Goal: Transaction & Acquisition: Purchase product/service

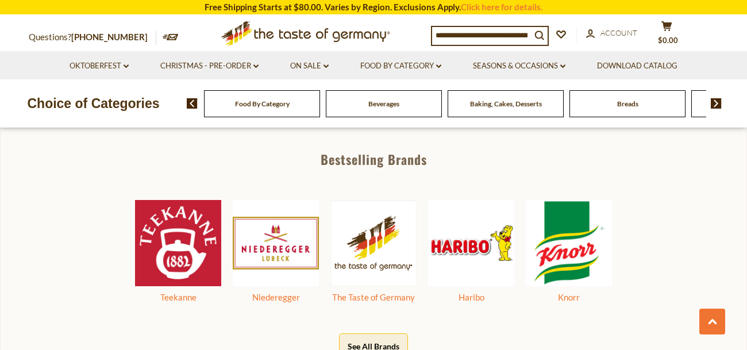
scroll to position [610, 0]
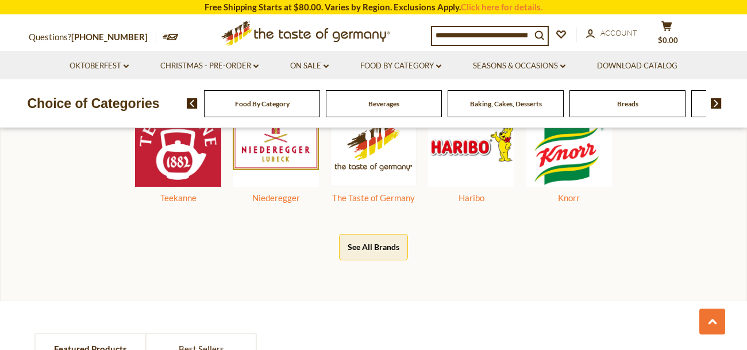
click at [383, 239] on button "See All Brands" at bounding box center [373, 247] width 69 height 26
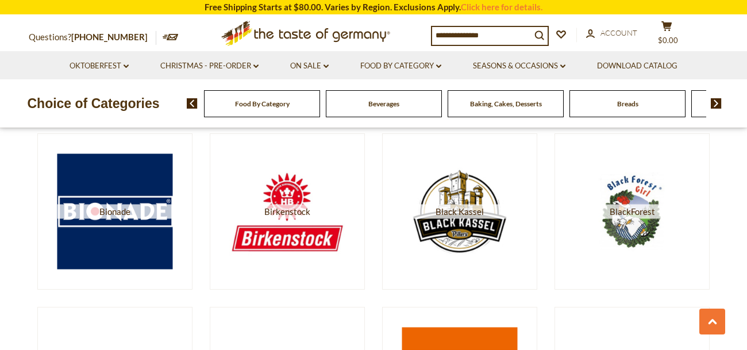
scroll to position [1364, 0]
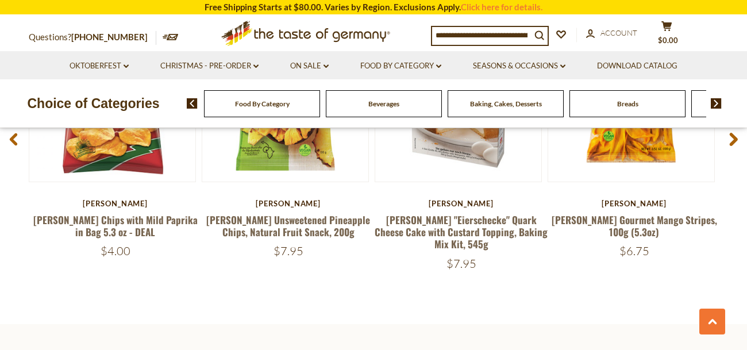
scroll to position [908, 0]
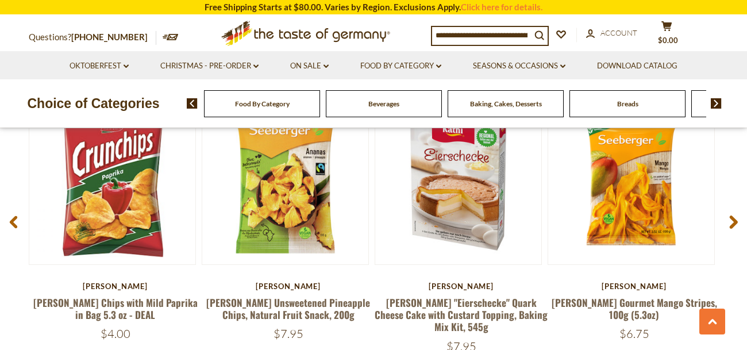
click at [736, 220] on use at bounding box center [734, 222] width 8 height 13
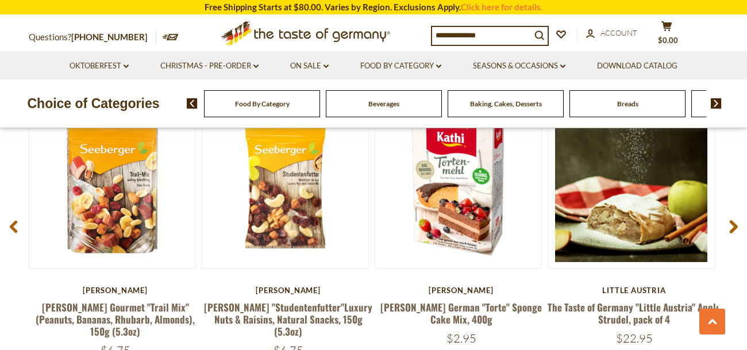
scroll to position [927, 0]
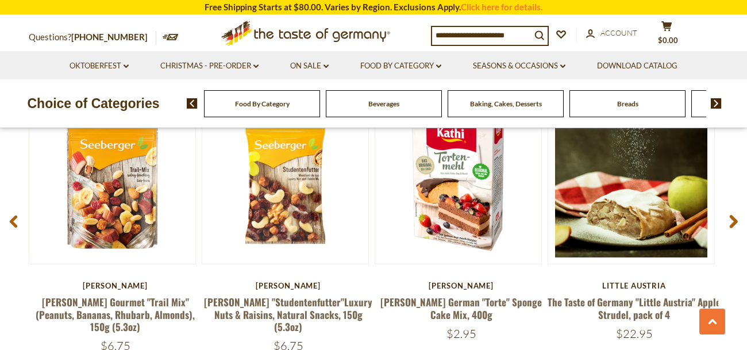
click at [736, 220] on use at bounding box center [734, 221] width 8 height 13
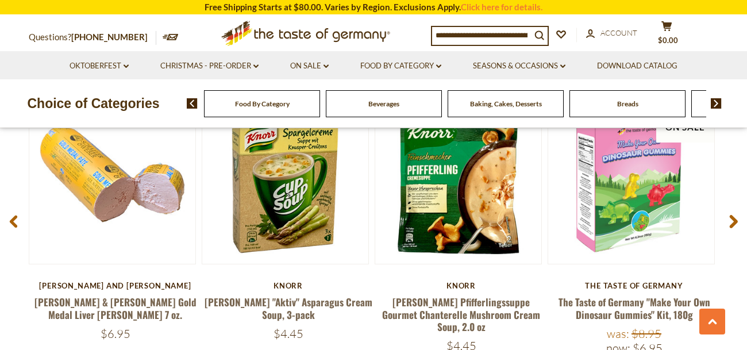
click at [736, 220] on use at bounding box center [734, 221] width 8 height 13
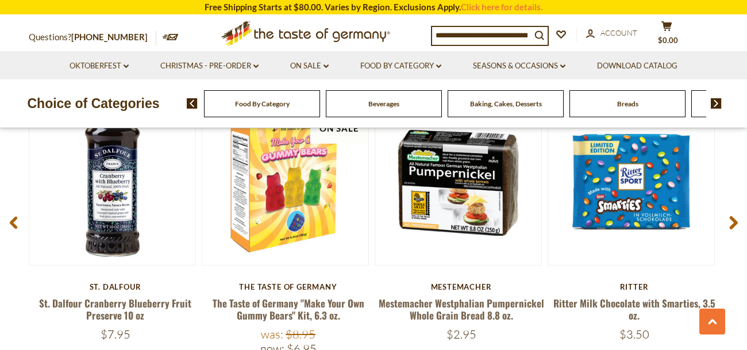
click at [730, 221] on icon at bounding box center [734, 223] width 9 height 14
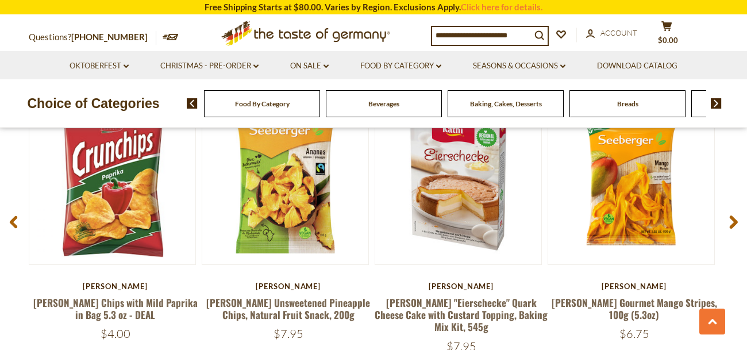
click at [730, 221] on icon at bounding box center [734, 222] width 9 height 14
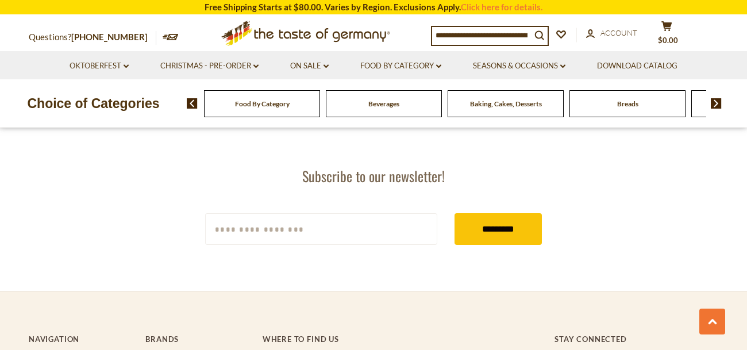
scroll to position [1710, 0]
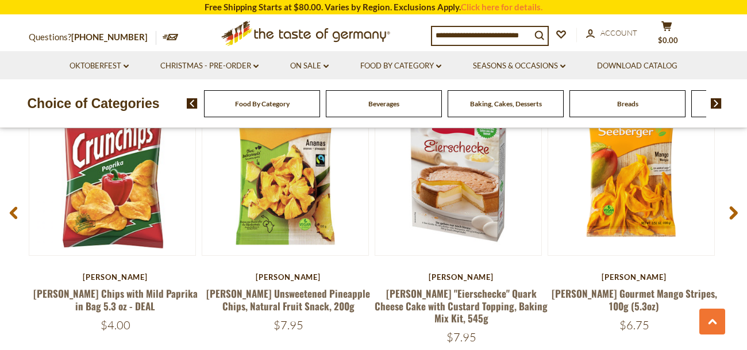
scroll to position [935, 0]
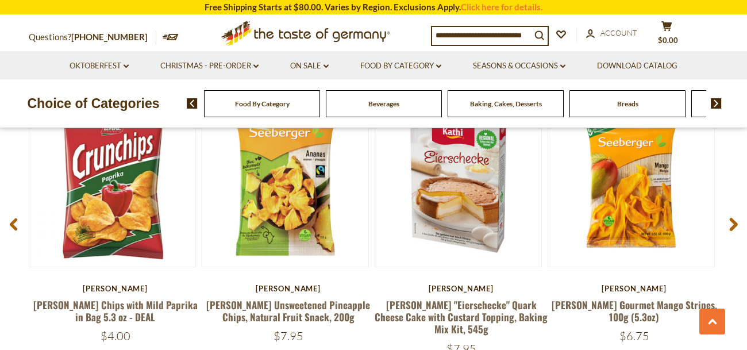
scroll to position [909, 0]
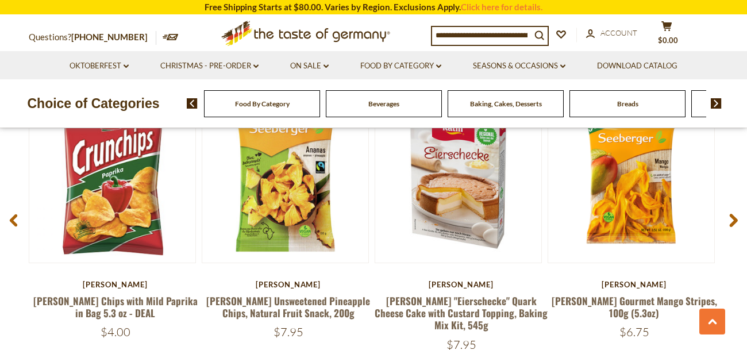
click at [730, 222] on icon at bounding box center [734, 220] width 9 height 14
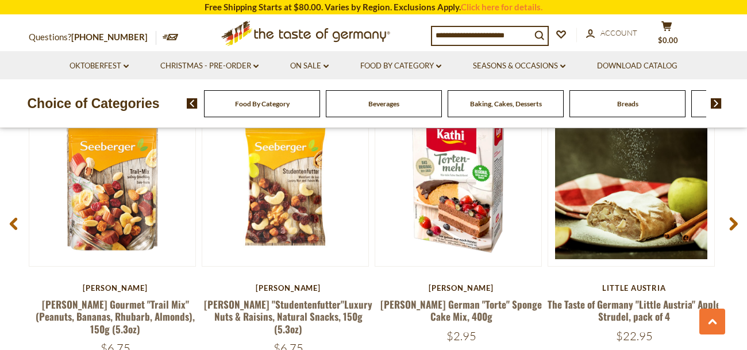
scroll to position [928, 0]
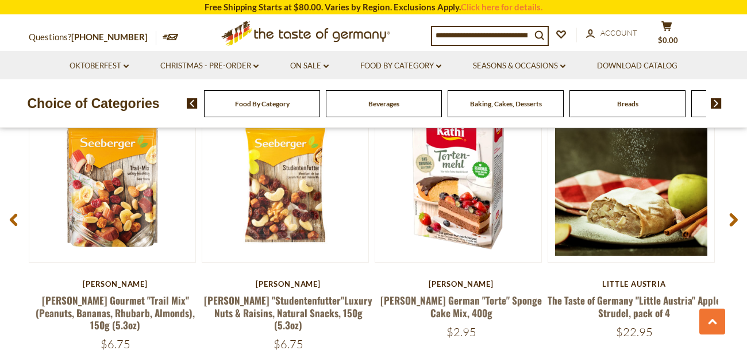
click at [730, 222] on icon at bounding box center [734, 220] width 9 height 14
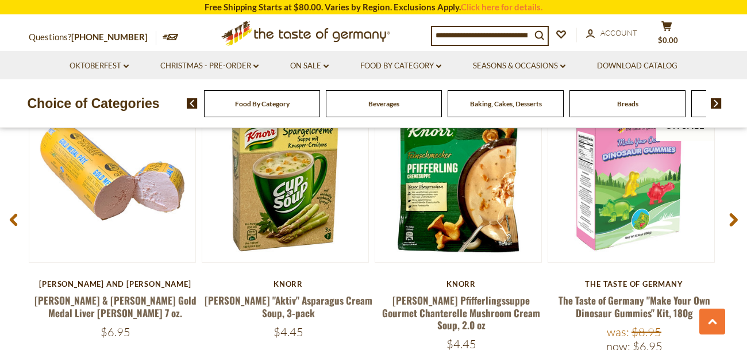
click at [730, 222] on icon at bounding box center [734, 220] width 9 height 14
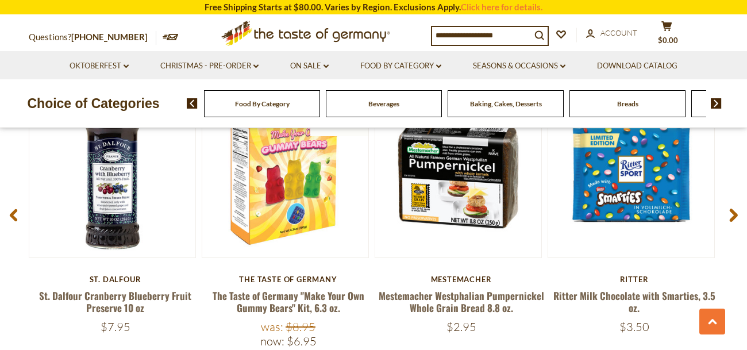
scroll to position [909, 0]
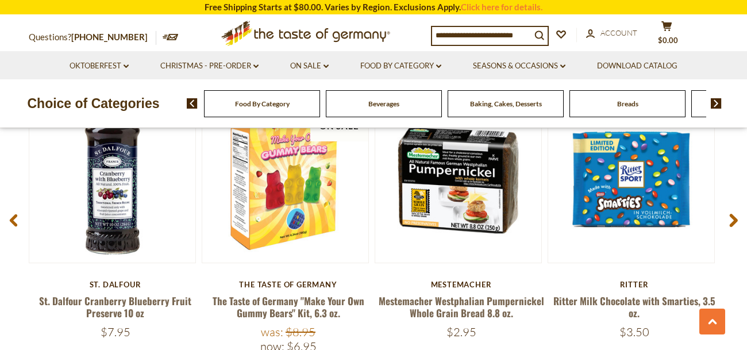
click at [730, 222] on icon at bounding box center [734, 220] width 9 height 14
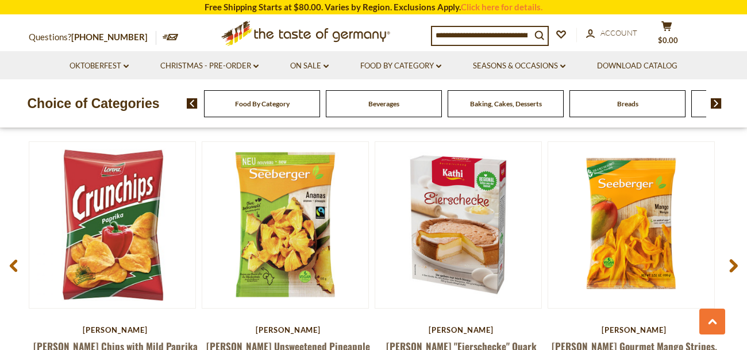
scroll to position [860, 0]
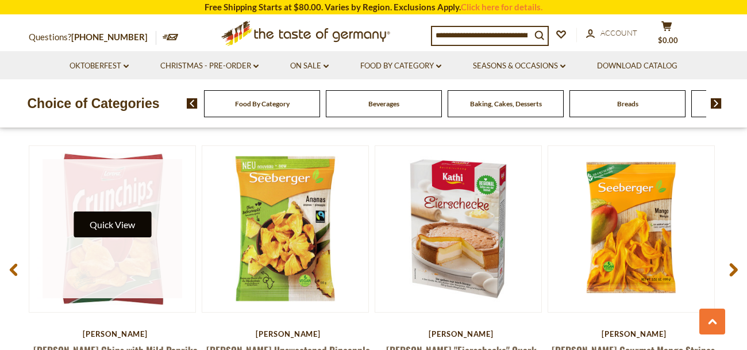
click at [113, 216] on button "Quick View" at bounding box center [113, 225] width 78 height 26
